Goal: Register for event/course

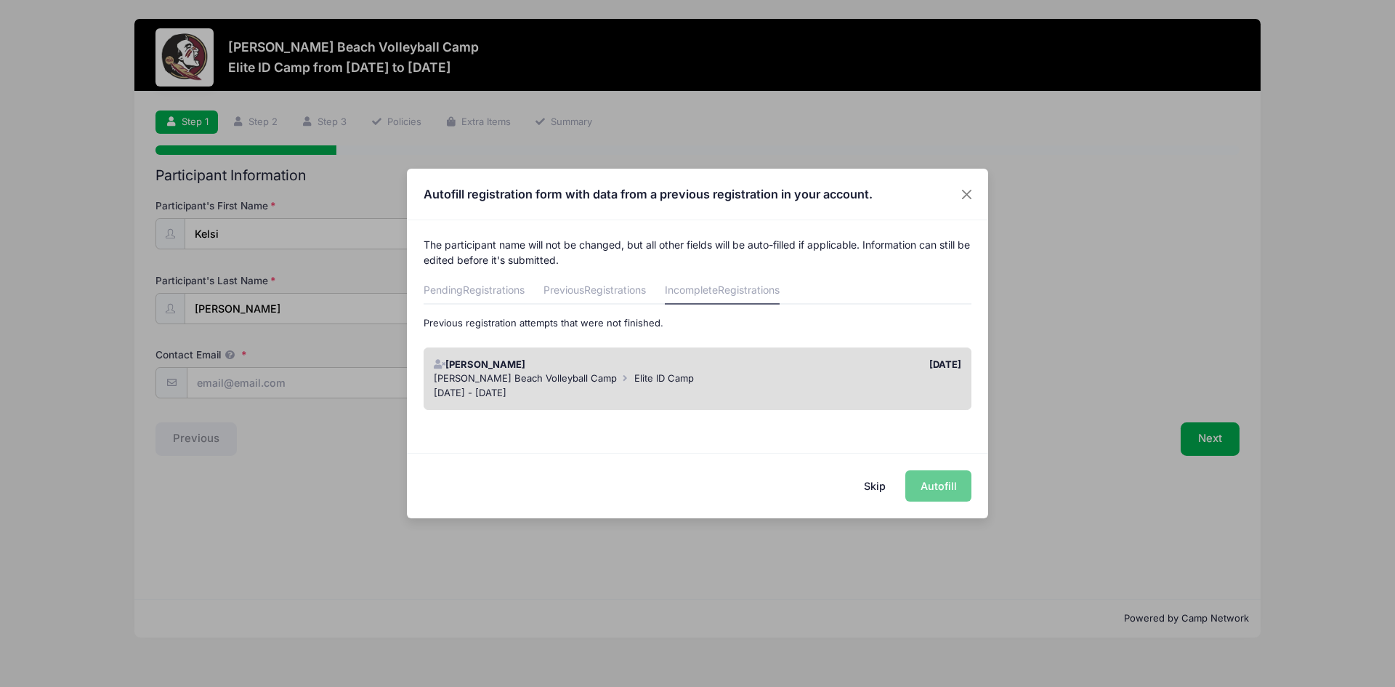
click at [880, 485] on button "Skip" at bounding box center [876, 485] width 52 height 31
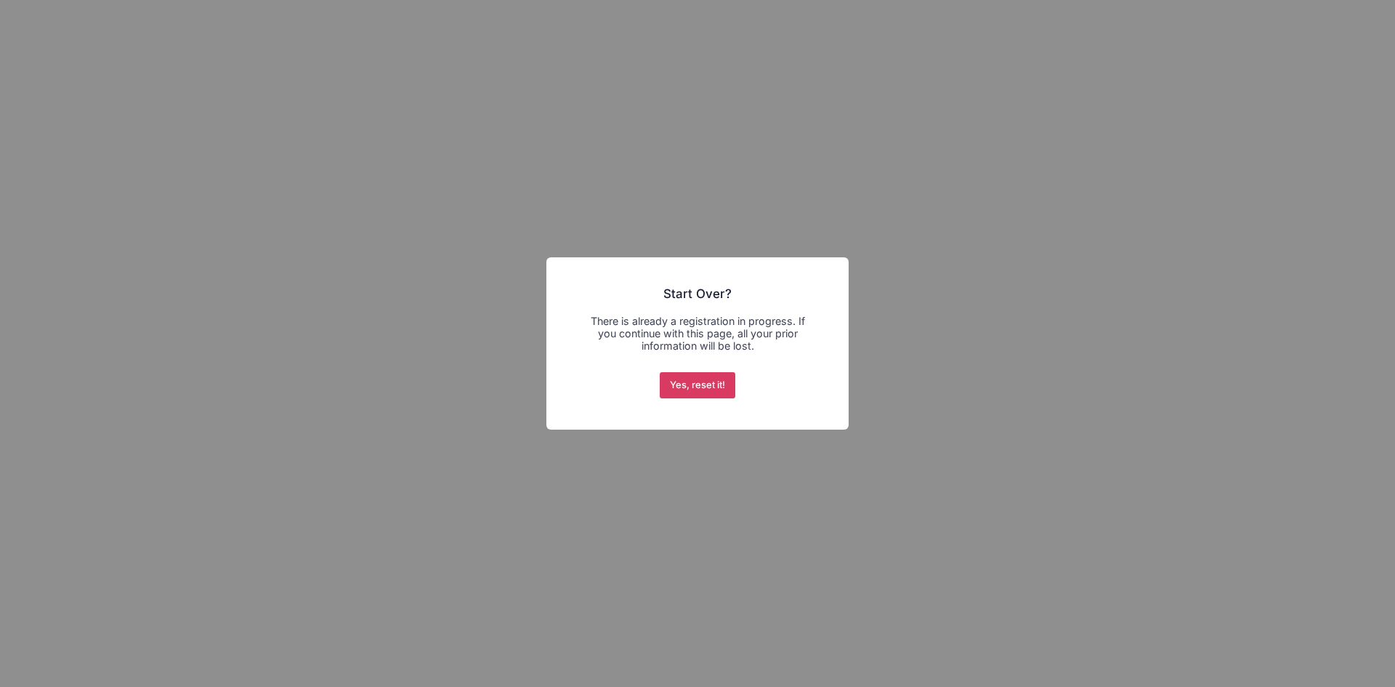
click at [725, 382] on button "Yes, reset it!" at bounding box center [698, 385] width 76 height 26
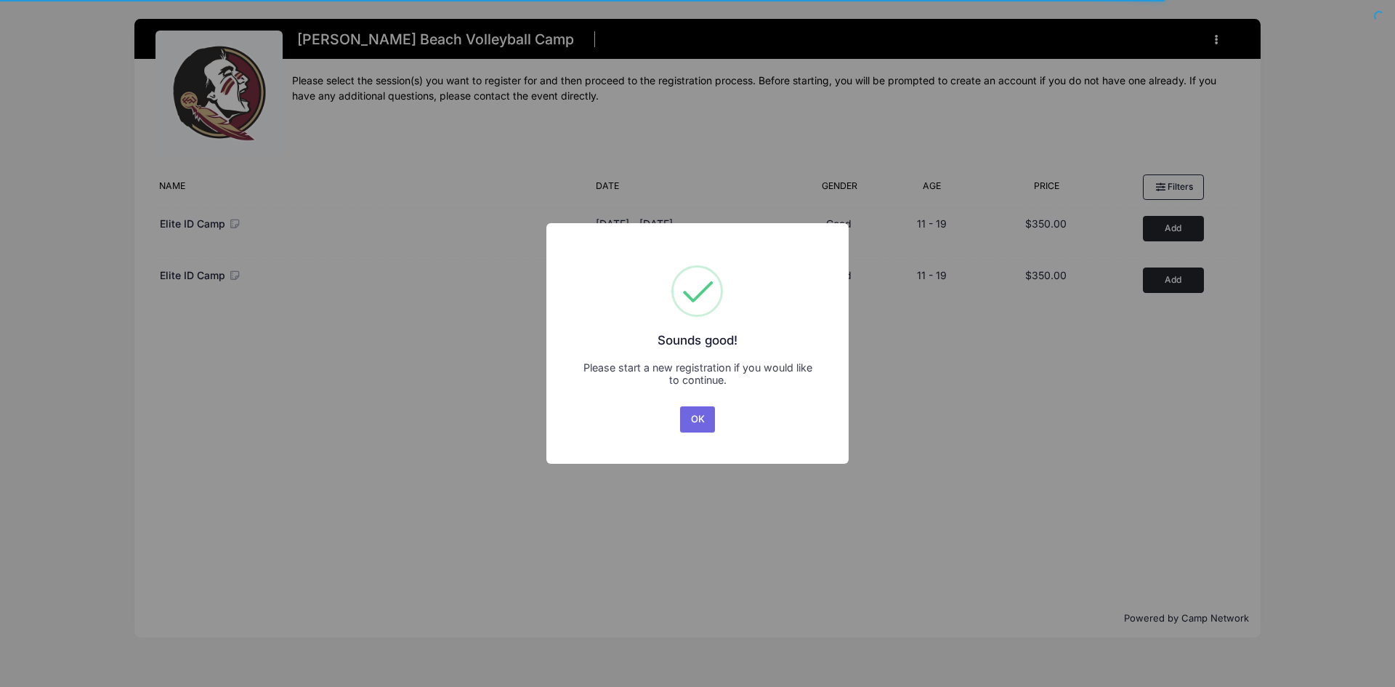
click at [697, 419] on button "OK" at bounding box center [697, 419] width 35 height 26
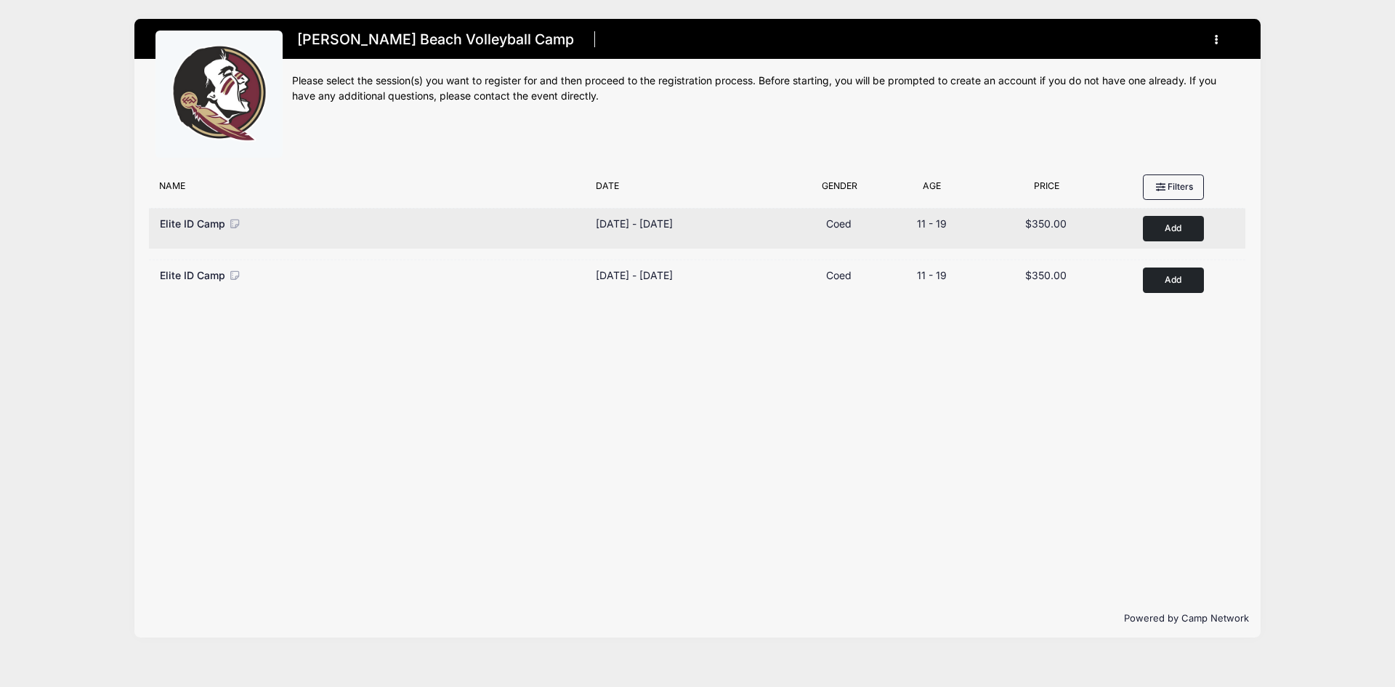
click at [1180, 227] on button "Add to Cart" at bounding box center [1173, 228] width 61 height 25
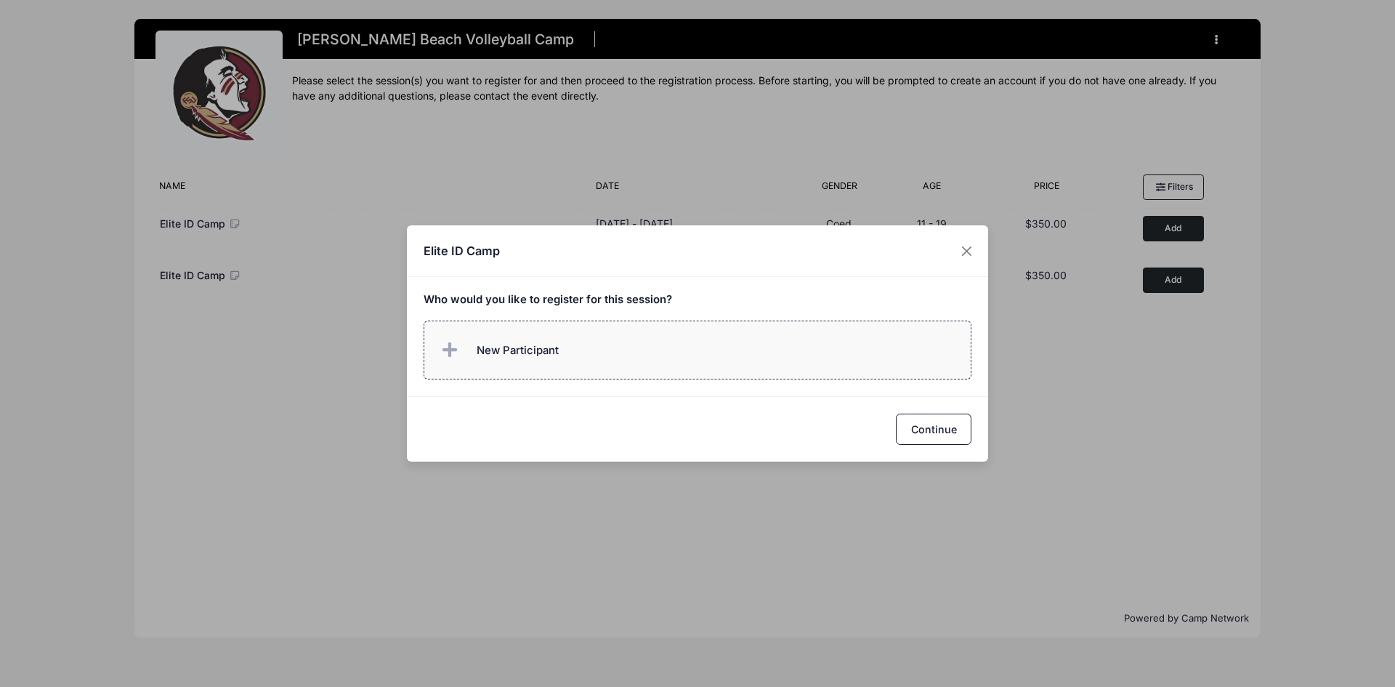
click at [470, 359] on span "New Participant" at bounding box center [498, 350] width 121 height 29
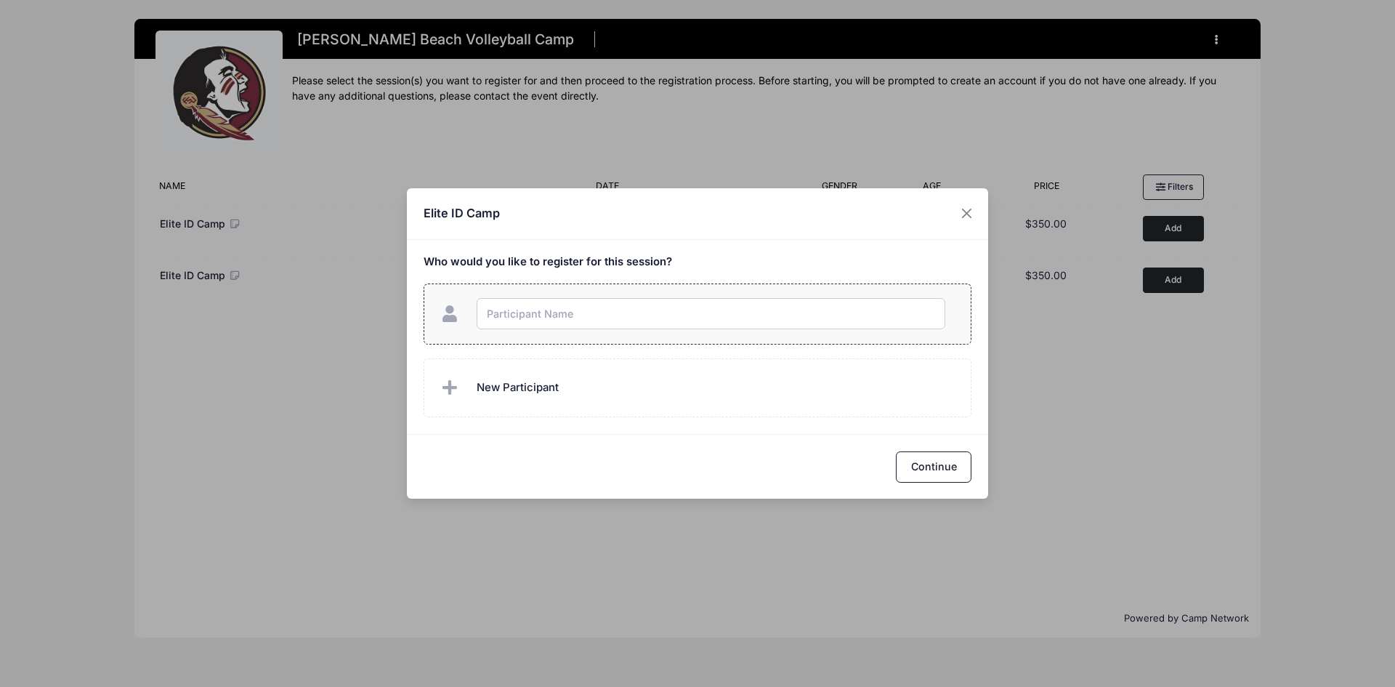
click at [523, 314] on input "text" at bounding box center [711, 313] width 469 height 31
type input "[PERSON_NAME]"
checkbox input "true"
click at [933, 471] on button "Continue" at bounding box center [934, 466] width 76 height 31
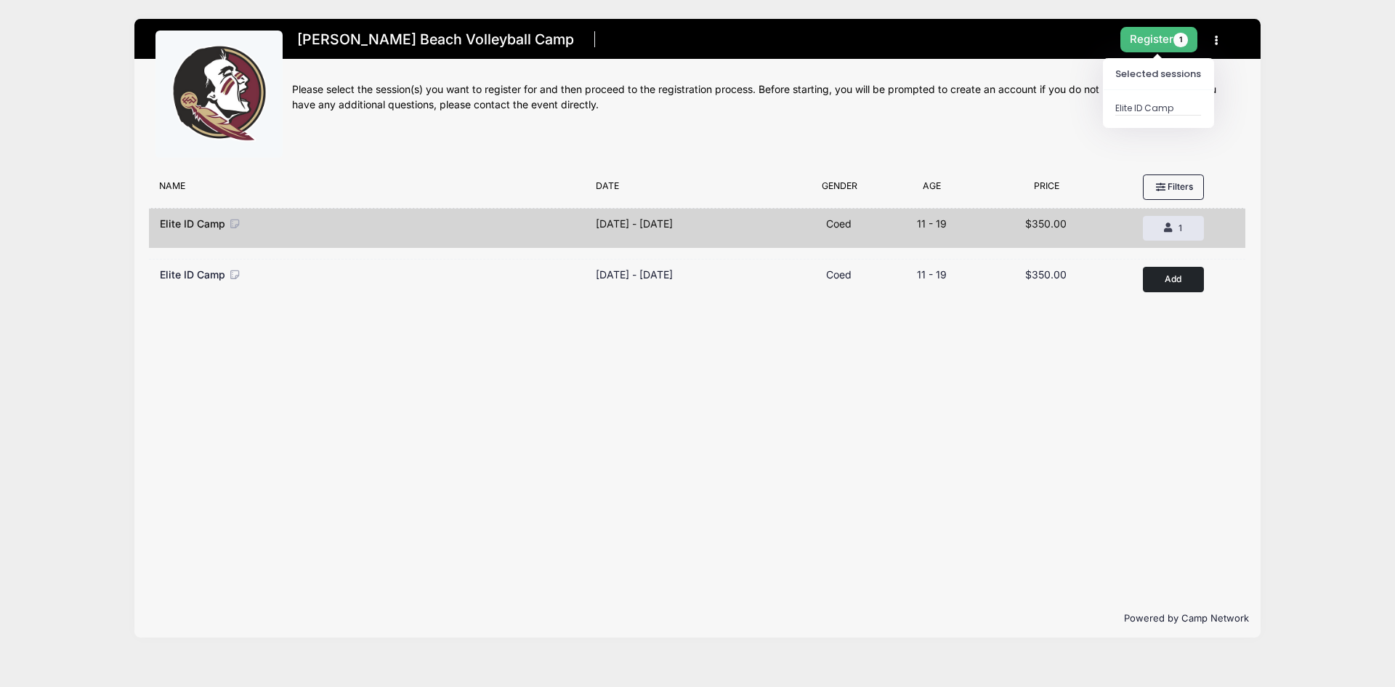
click at [1162, 38] on button "Register 1" at bounding box center [1159, 39] width 77 height 25
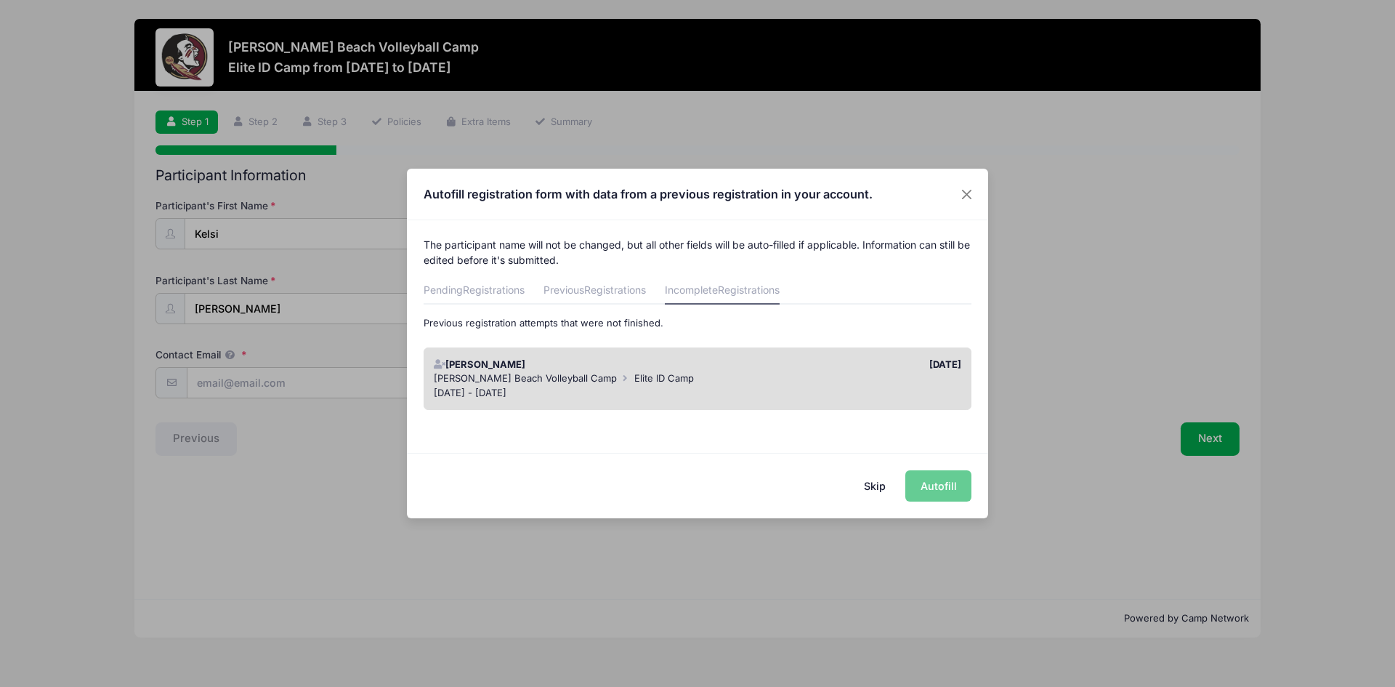
click at [951, 488] on div "Skip Autofill" at bounding box center [697, 485] width 581 height 65
click at [939, 480] on div "Skip Autofill" at bounding box center [697, 485] width 581 height 65
click at [932, 486] on div "Skip Autofill" at bounding box center [697, 485] width 581 height 65
click at [814, 370] on div "[DATE]" at bounding box center [833, 365] width 271 height 15
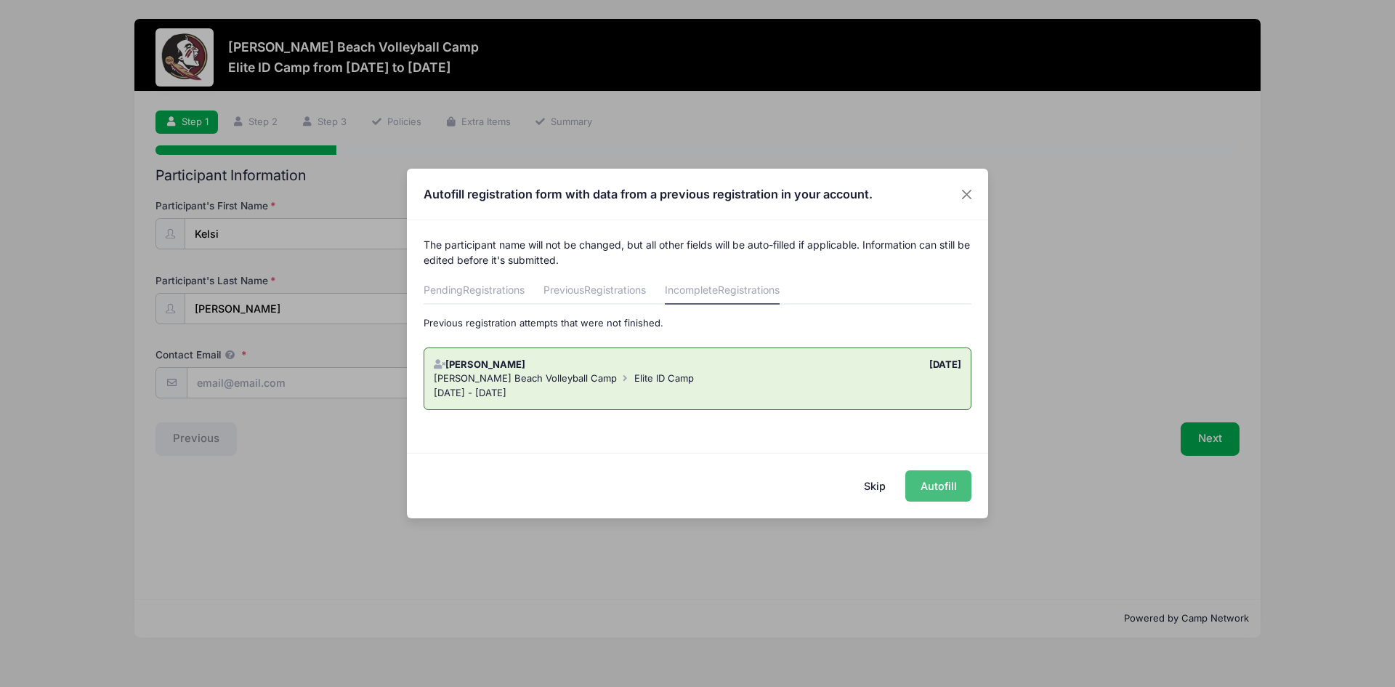
click at [954, 487] on button "Autofill" at bounding box center [939, 485] width 66 height 31
type input "[EMAIL_ADDRESS][DOMAIN_NAME]"
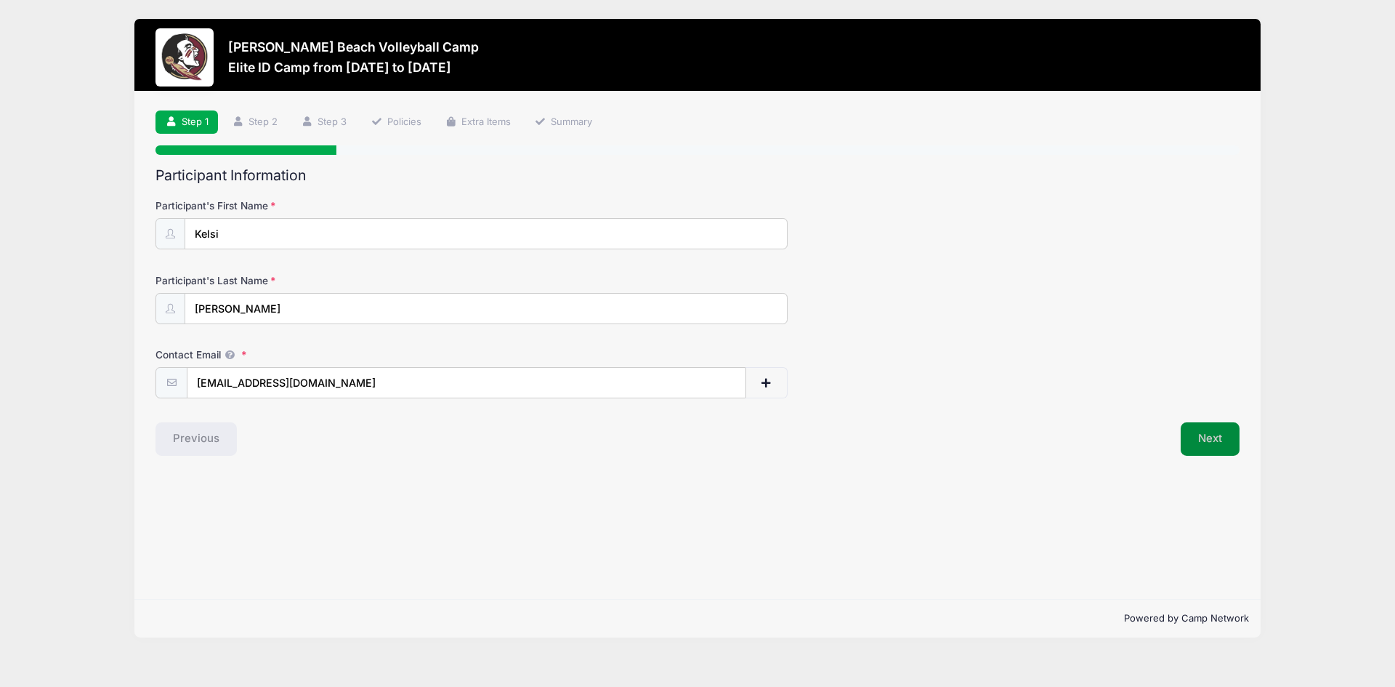
click at [1206, 444] on button "Next" at bounding box center [1210, 438] width 59 height 33
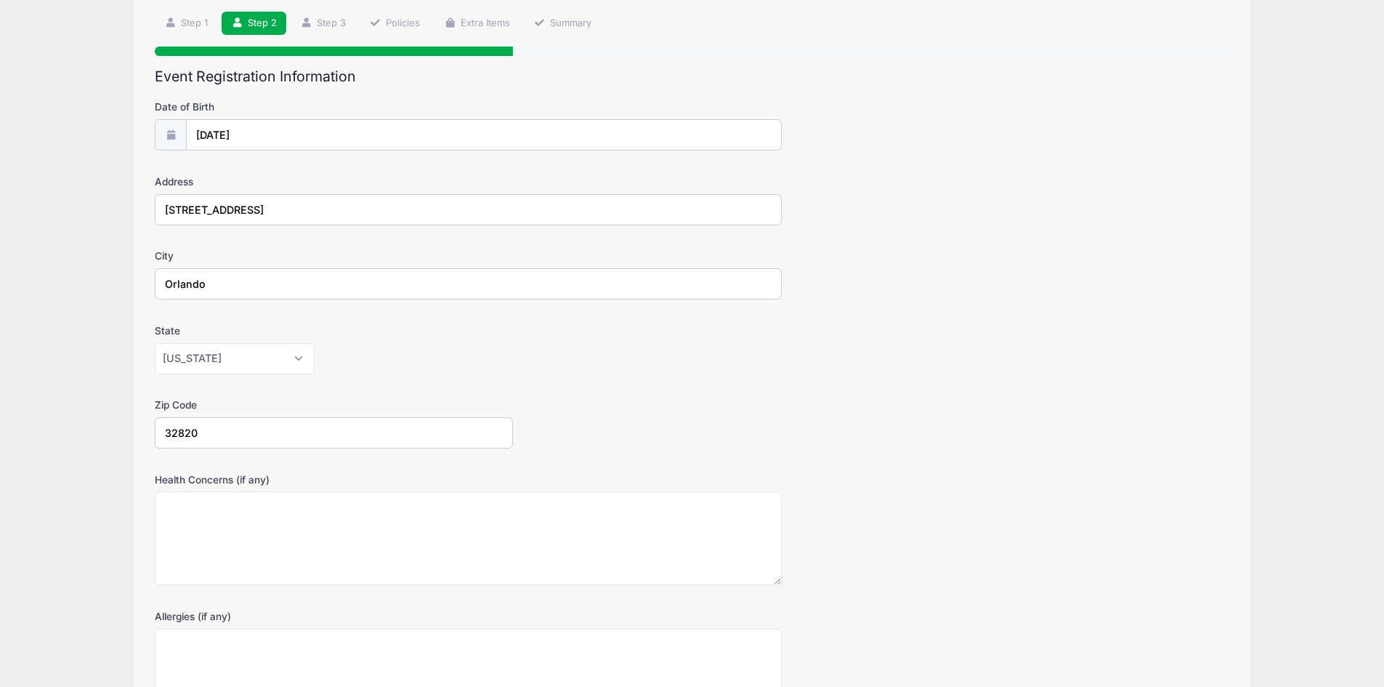
scroll to position [267, 0]
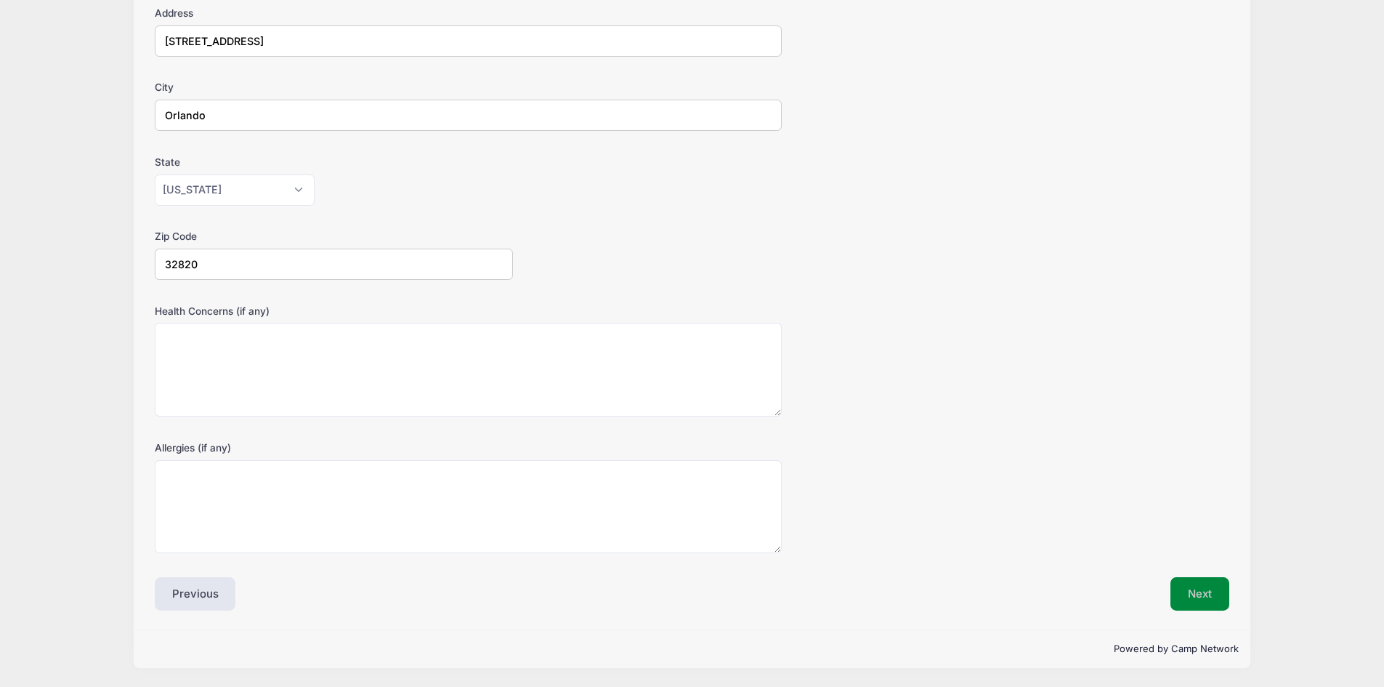
click at [1198, 593] on button "Next" at bounding box center [1200, 593] width 59 height 33
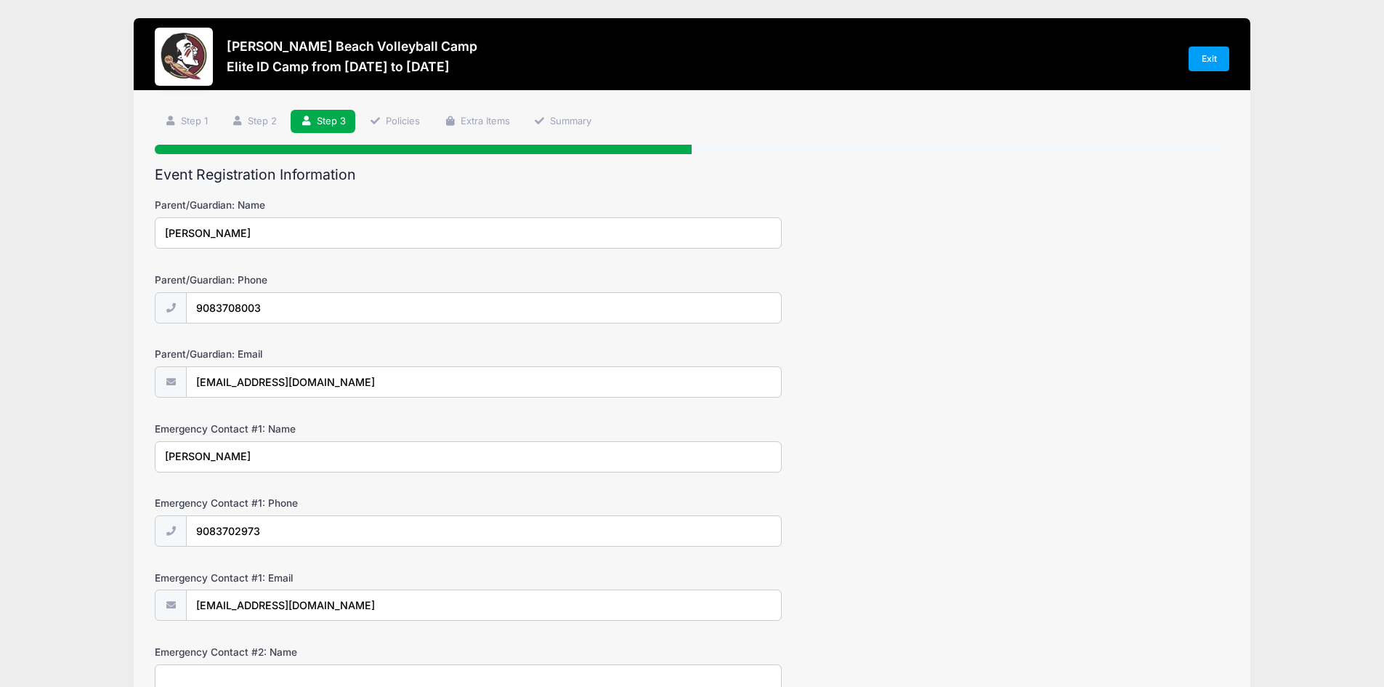
scroll to position [291, 0]
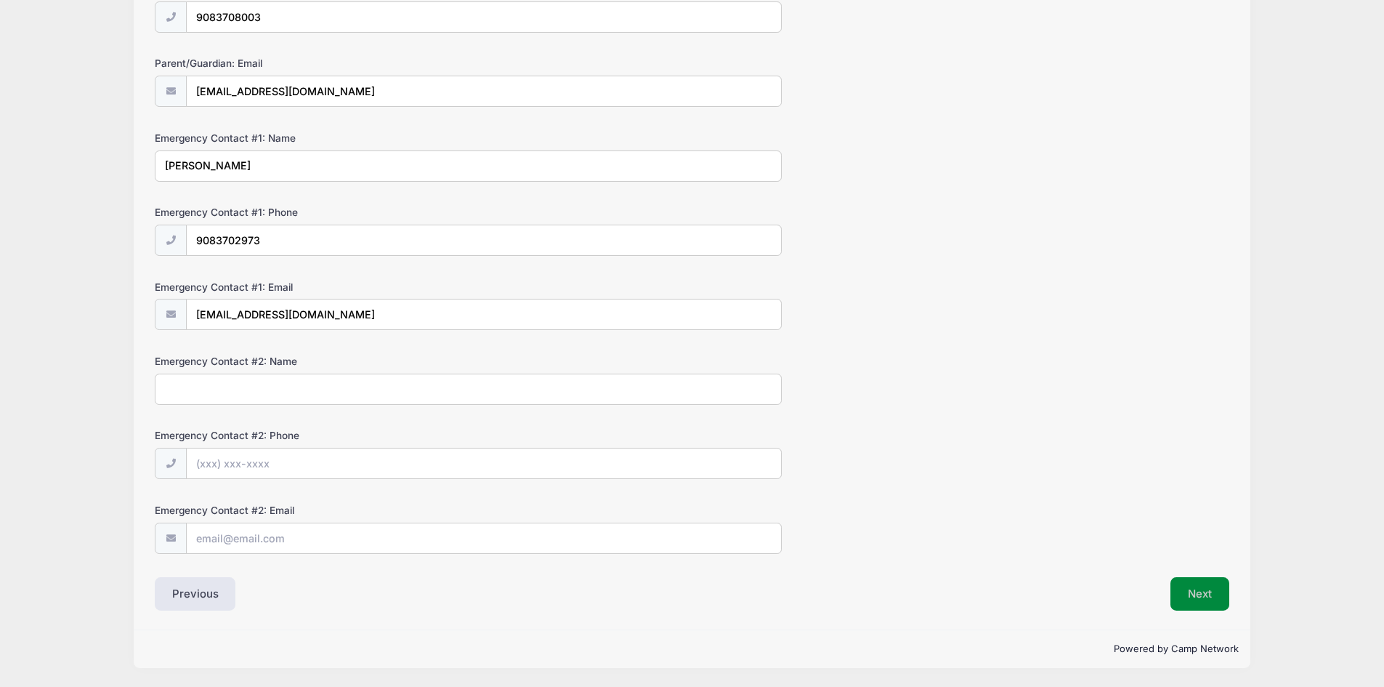
drag, startPoint x: 1206, startPoint y: 595, endPoint x: 1120, endPoint y: 604, distance: 86.2
click at [1205, 594] on button "Next" at bounding box center [1200, 593] width 59 height 33
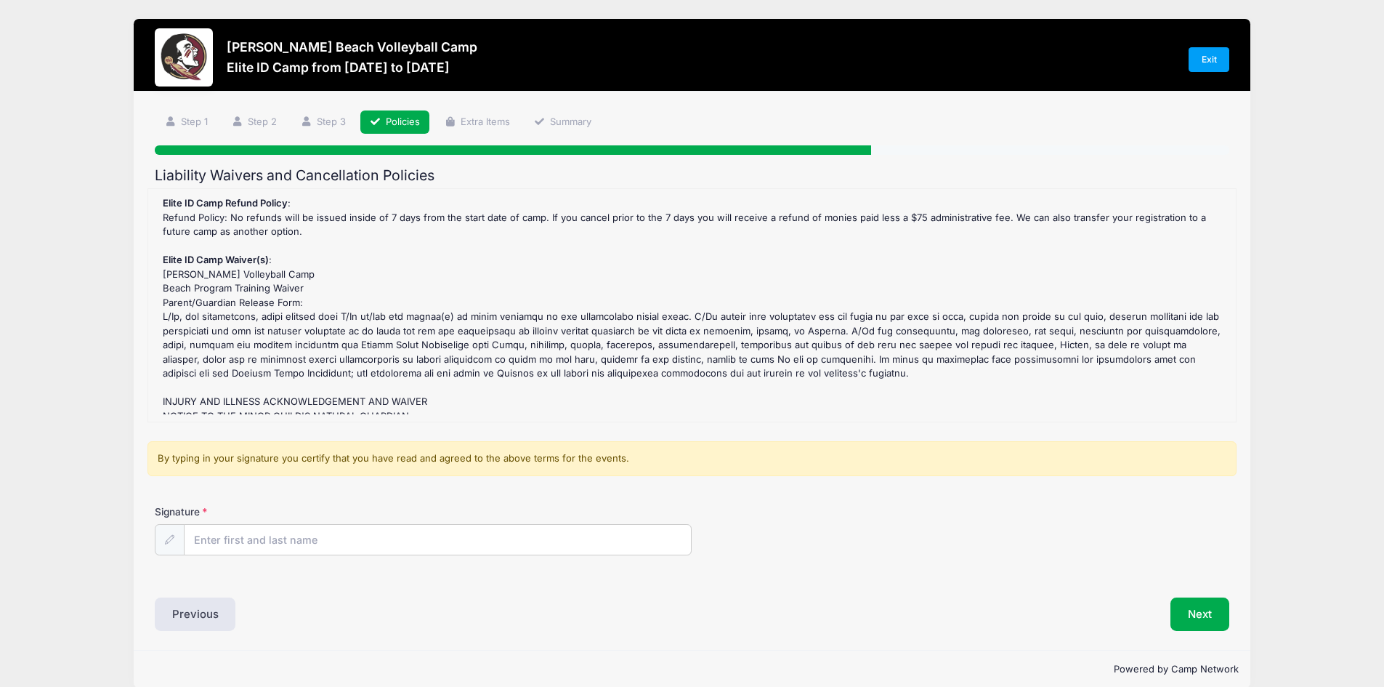
scroll to position [20, 0]
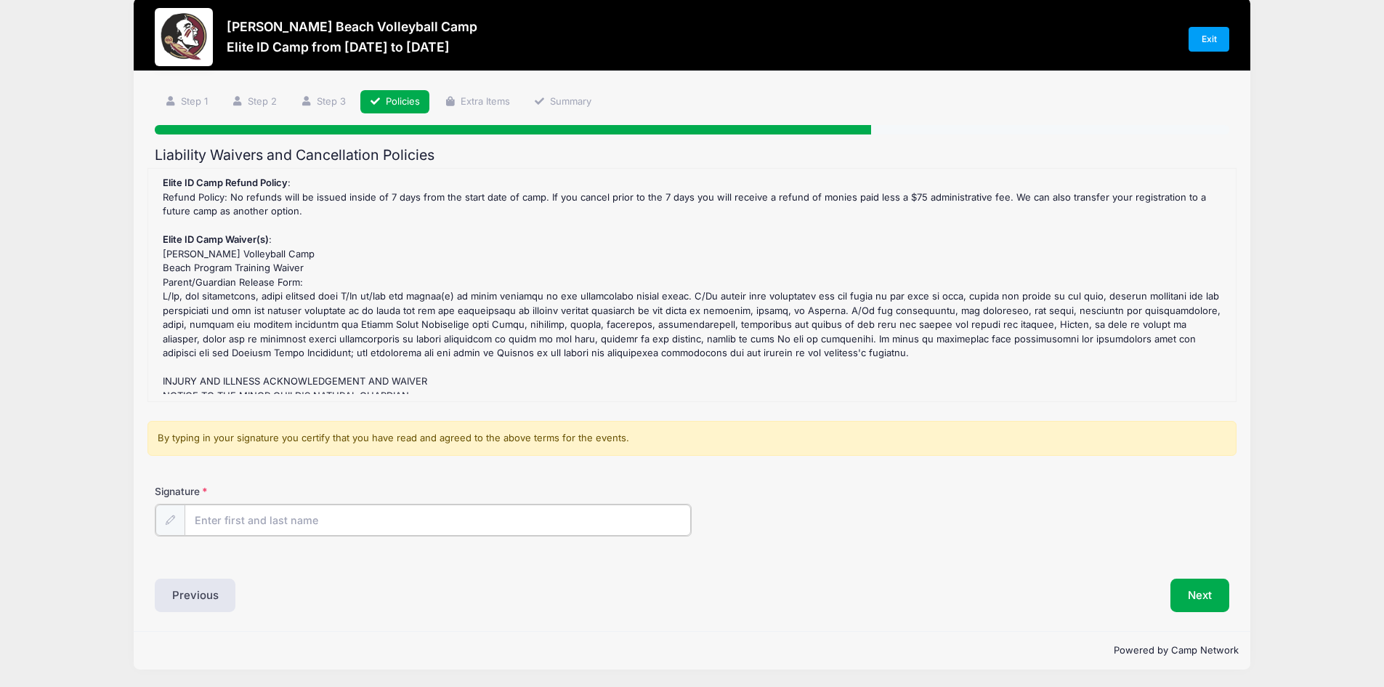
click at [291, 518] on input "Signature" at bounding box center [438, 519] width 507 height 31
type input "[PERSON_NAME]"
drag, startPoint x: 1217, startPoint y: 586, endPoint x: 889, endPoint y: 541, distance: 331.6
click at [1217, 584] on button "Next" at bounding box center [1200, 593] width 59 height 33
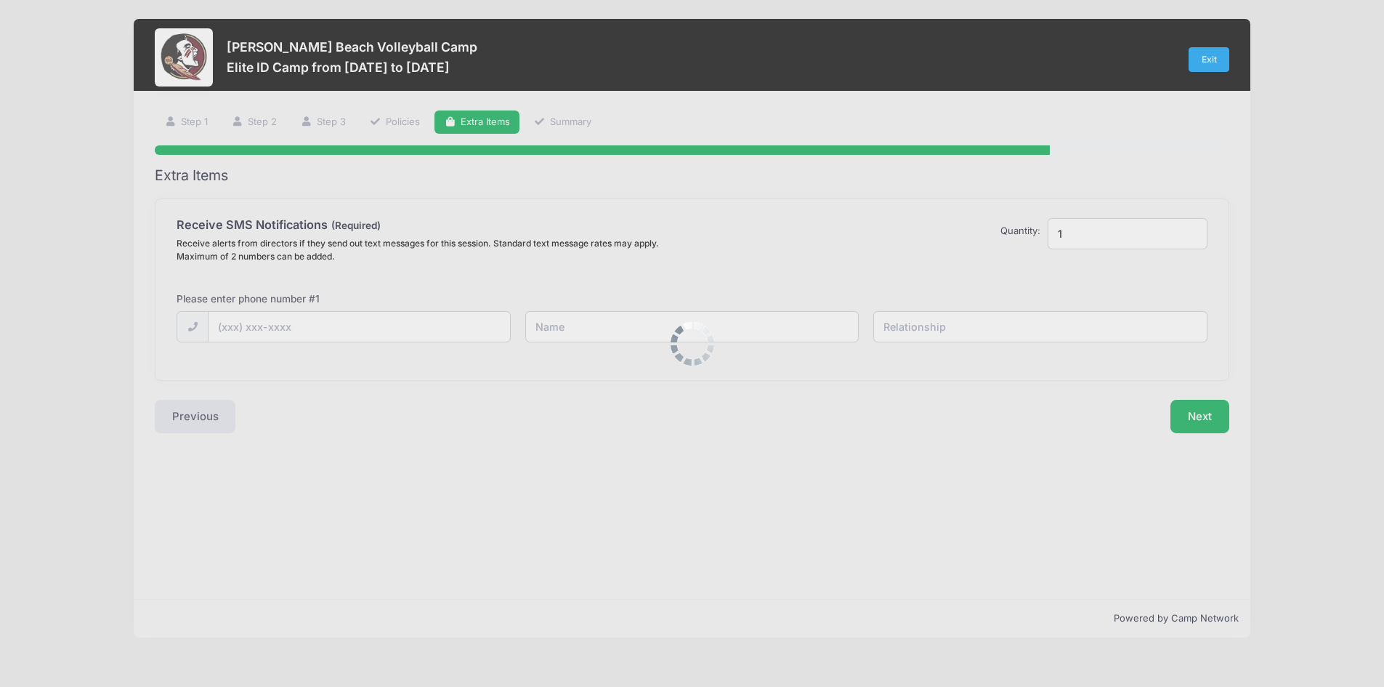
scroll to position [0, 0]
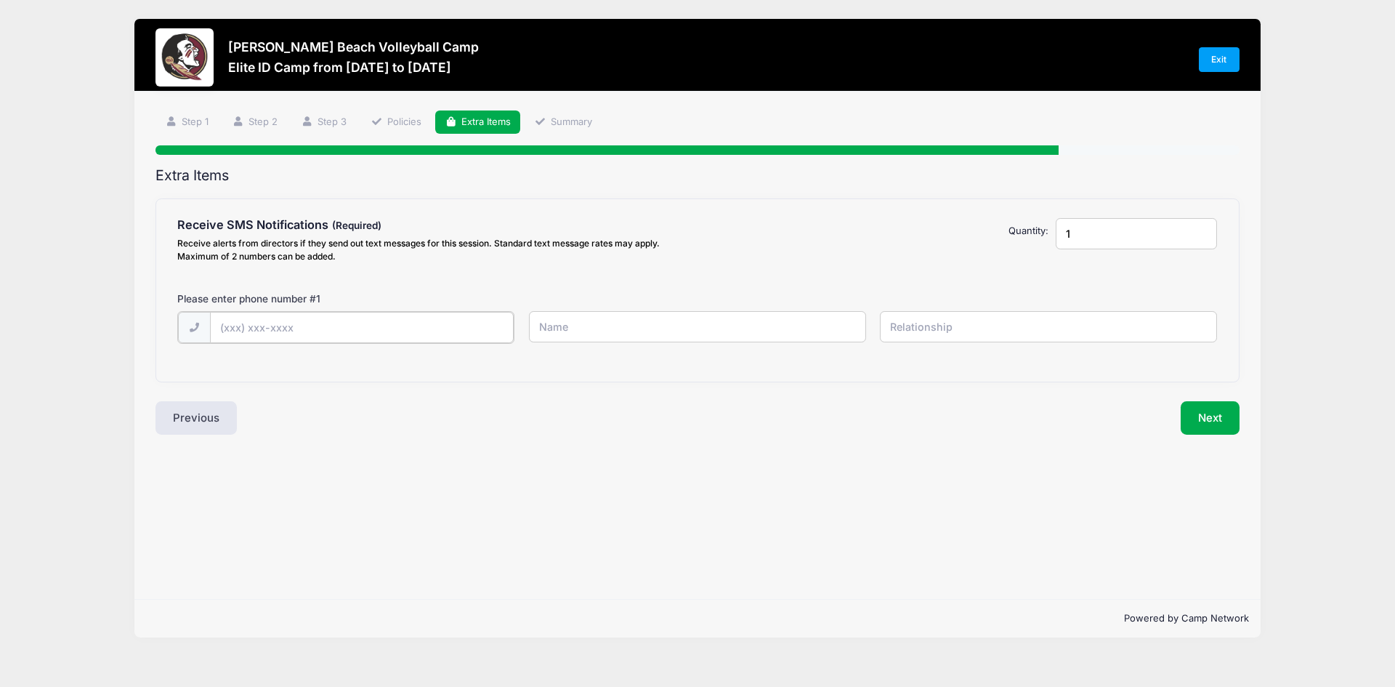
click at [267, 331] on input "text" at bounding box center [362, 327] width 305 height 31
type input "[PHONE_NUMBER]"
drag, startPoint x: 571, startPoint y: 325, endPoint x: 597, endPoint y: 319, distance: 26.8
click at [587, 322] on input "text" at bounding box center [697, 326] width 337 height 31
type input "[PERSON_NAME]"
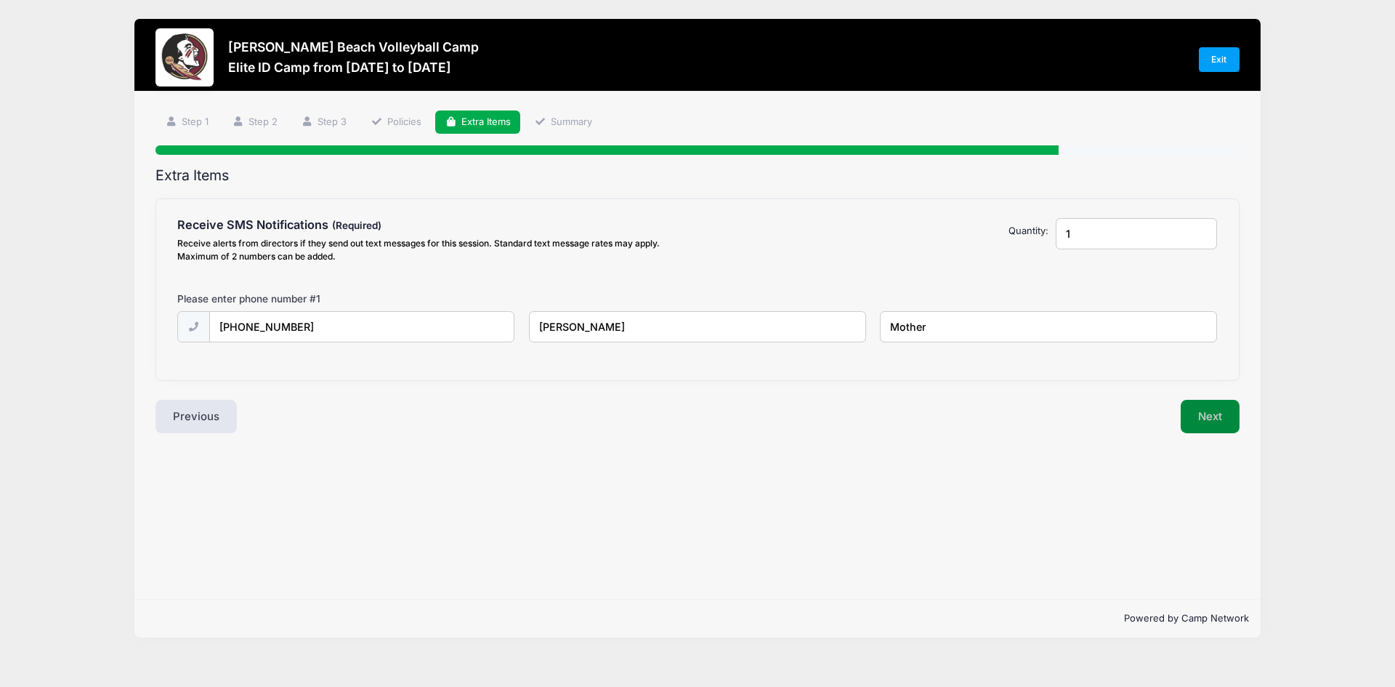
type input "Mother"
click at [1202, 405] on button "Next" at bounding box center [1210, 416] width 59 height 33
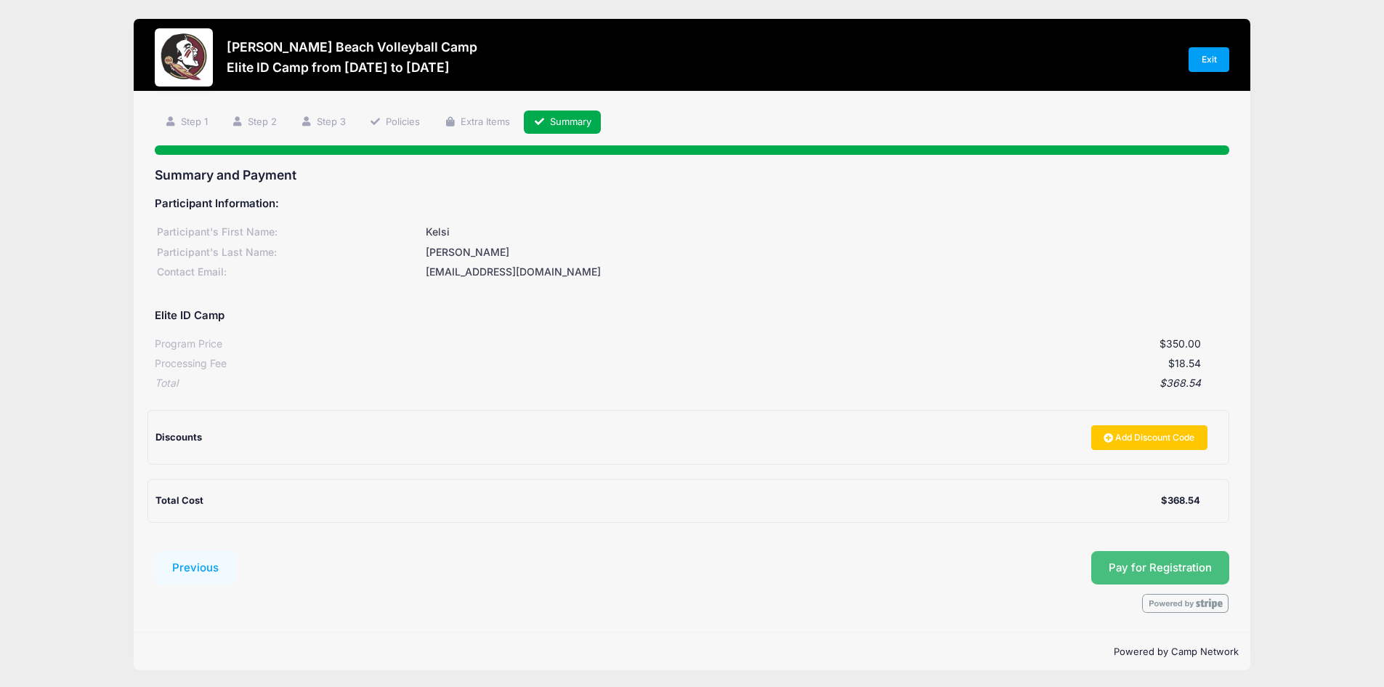
click at [1185, 558] on button "Pay for Registration" at bounding box center [1161, 567] width 138 height 33
